Goal: Information Seeking & Learning: Learn about a topic

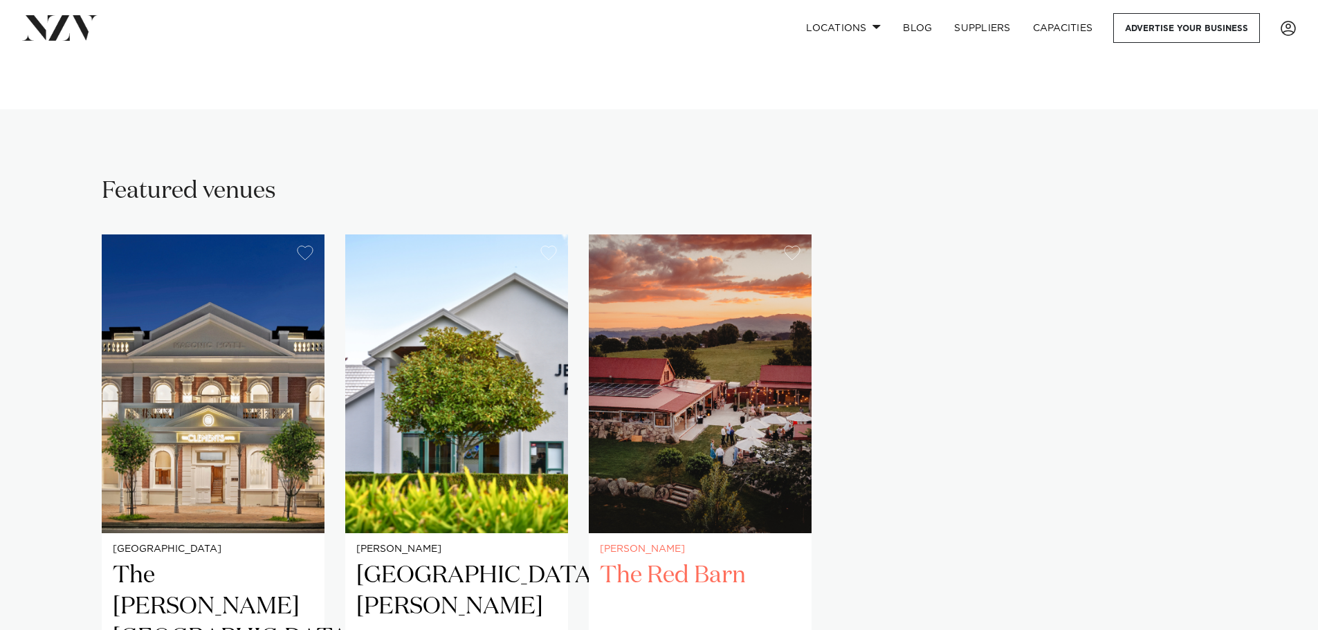
scroll to position [761, 0]
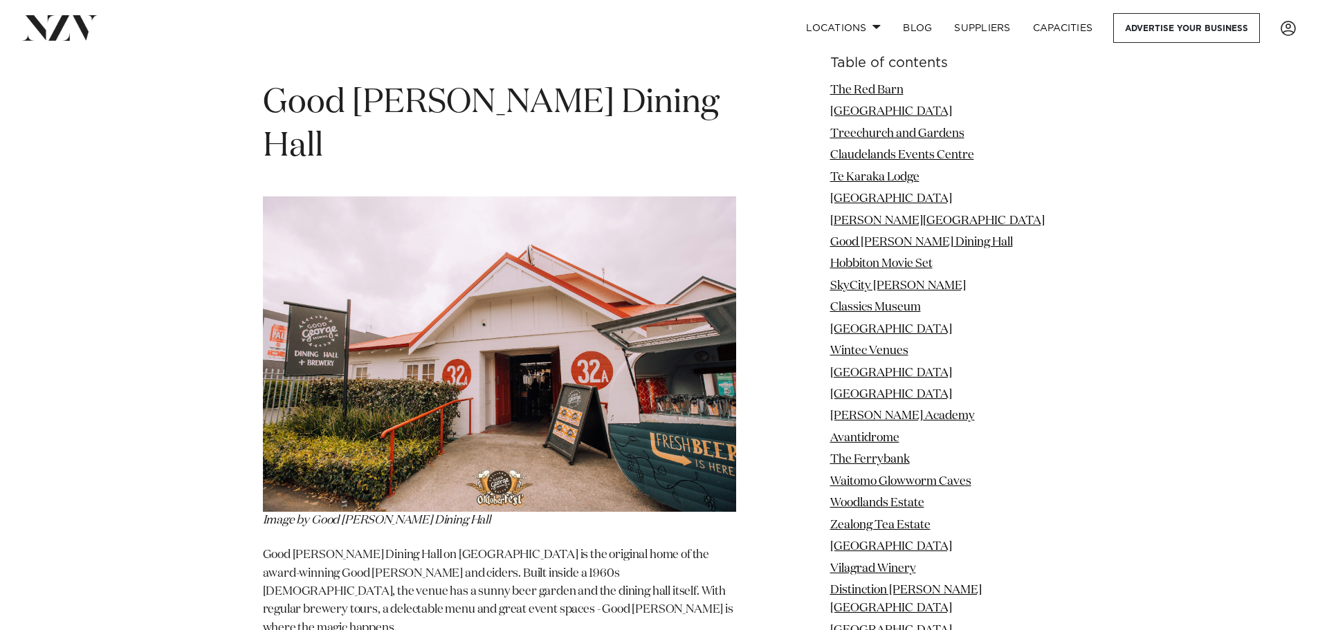
scroll to position [5396, 0]
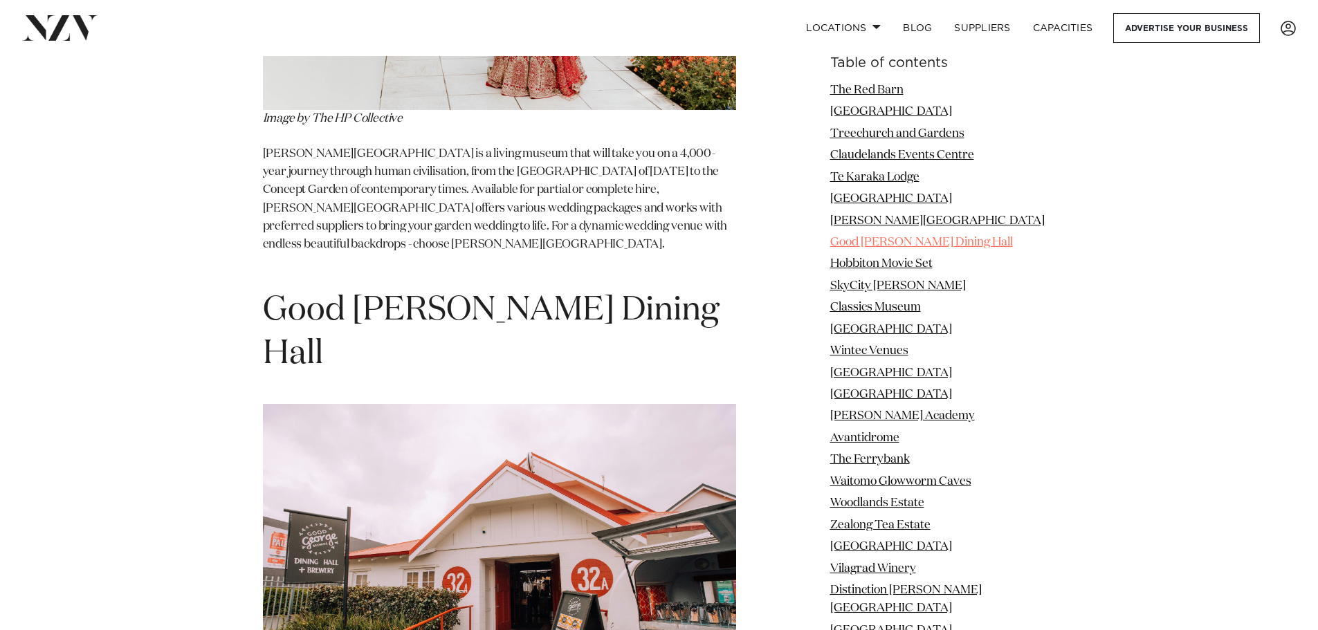
click at [941, 237] on li "Good [PERSON_NAME] Dining Hall" at bounding box center [943, 243] width 226 height 18
click at [941, 239] on link "Good [PERSON_NAME] Dining Hall" at bounding box center [921, 243] width 183 height 12
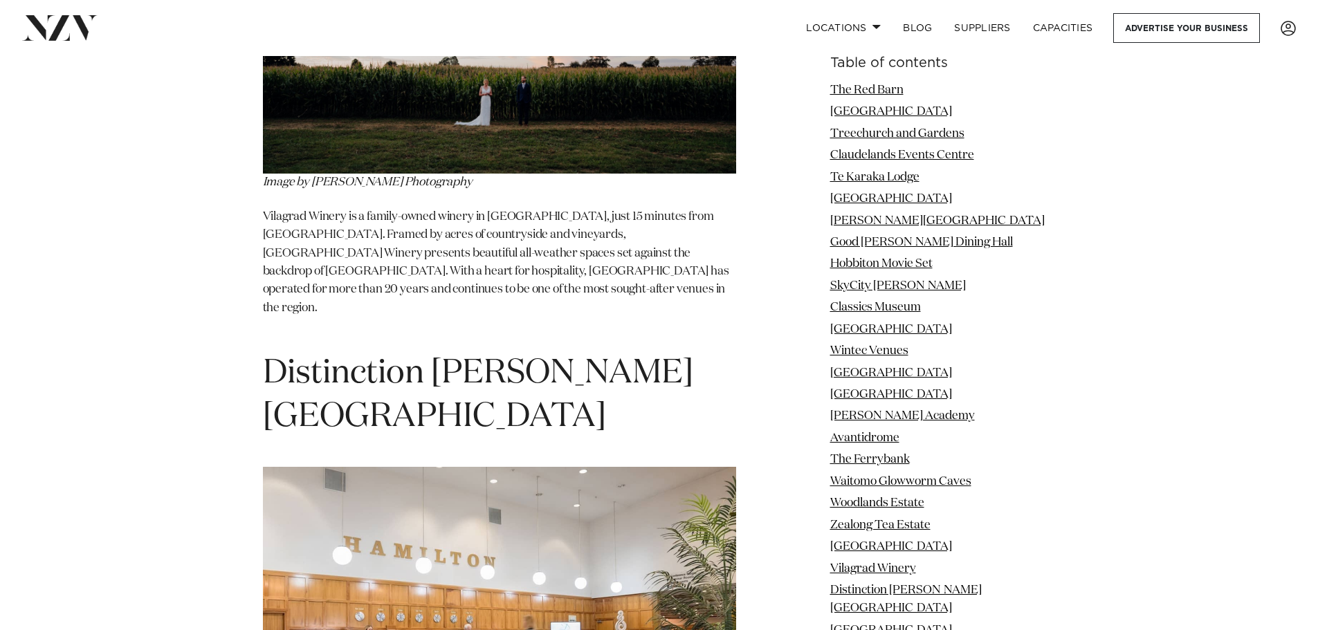
scroll to position [13902, 0]
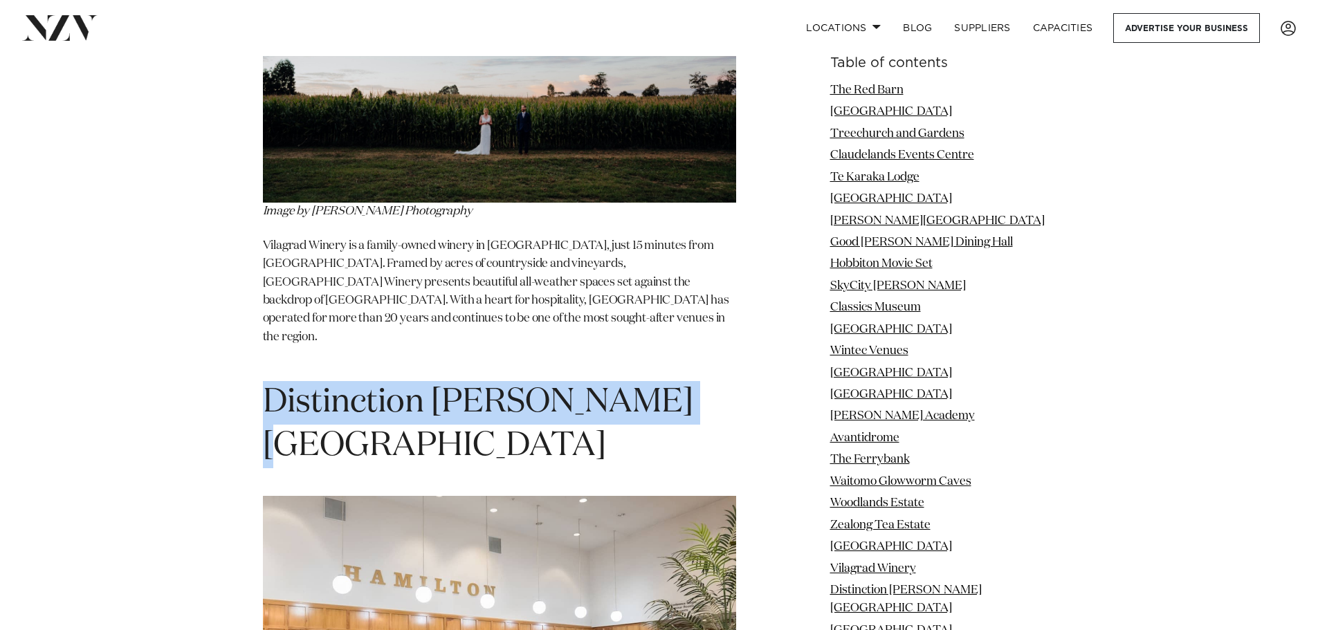
drag, startPoint x: 259, startPoint y: 197, endPoint x: 658, endPoint y: 208, distance: 398.6
copy span "Distinction Hamilton Hotel"
